Goal: Navigation & Orientation: Find specific page/section

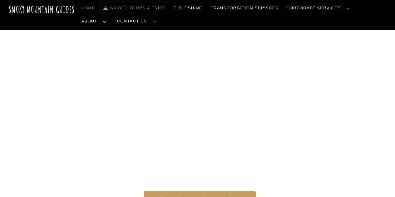
click at [155, 8] on link "Guided Tours & Trips" at bounding box center [135, 8] width 68 height 13
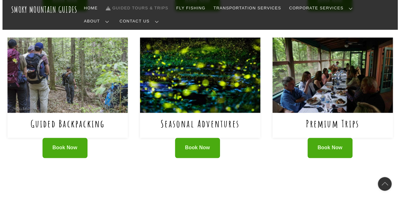
scroll to position [406, 0]
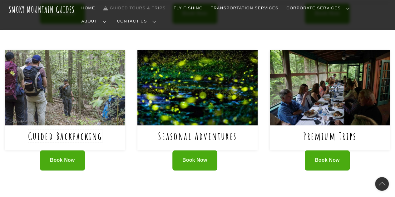
click at [82, 130] on link "Guided Backpacking" at bounding box center [65, 136] width 74 height 13
click at [193, 130] on link "Seasonal Adventures" at bounding box center [197, 136] width 79 height 13
click at [326, 130] on link "Premium Trips" at bounding box center [330, 136] width 53 height 13
